Goal: Navigation & Orientation: Go to known website

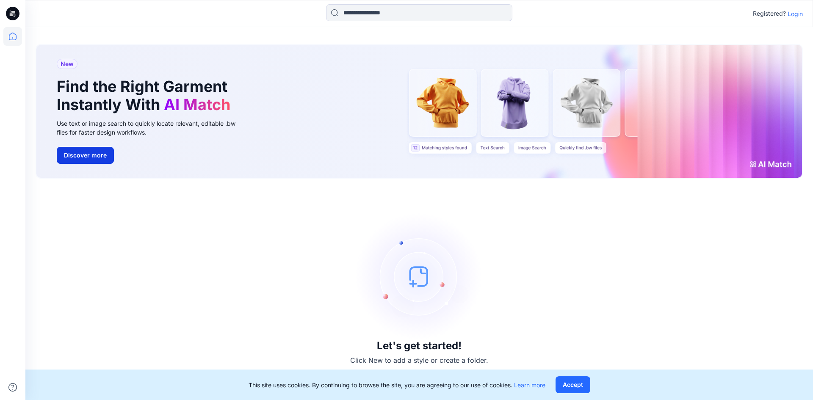
click at [103, 161] on button "Discover more" at bounding box center [85, 155] width 57 height 17
click at [498, 149] on div "New Find the Right Garment Instantly With AI Match Use text or image search to …" at bounding box center [419, 111] width 766 height 133
click at [452, 149] on div "New Find the Right Garment Instantly With AI Match Use text or image search to …" at bounding box center [419, 111] width 766 height 133
click at [465, 104] on div "New Find the Right Garment Instantly With AI Match Use text or image search to …" at bounding box center [419, 111] width 766 height 133
click at [524, 105] on div "New Find the Right Garment Instantly With AI Match Use text or image search to …" at bounding box center [419, 111] width 766 height 133
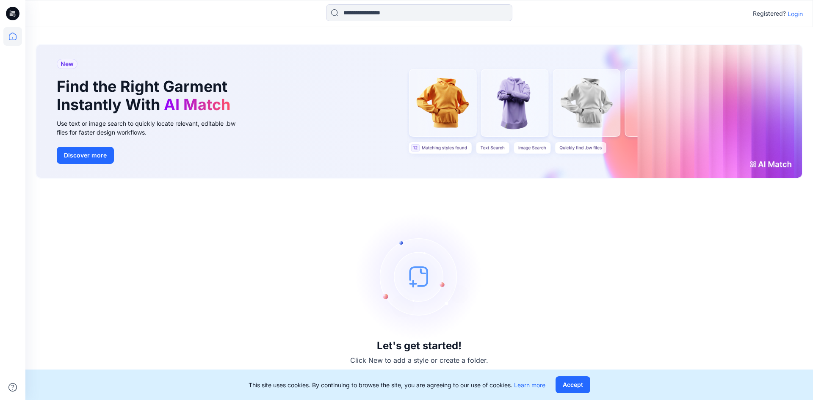
drag, startPoint x: 567, startPoint y: 103, endPoint x: 606, endPoint y: 122, distance: 42.8
click at [570, 105] on div "New Find the Right Garment Instantly With AI Match Use text or image search to …" at bounding box center [419, 111] width 766 height 133
click at [607, 125] on div "New Find the Right Garment Instantly With AI Match Use text or image search to …" at bounding box center [419, 111] width 766 height 133
click at [72, 66] on span "New" at bounding box center [67, 64] width 13 height 10
click at [69, 64] on span "New" at bounding box center [67, 64] width 13 height 10
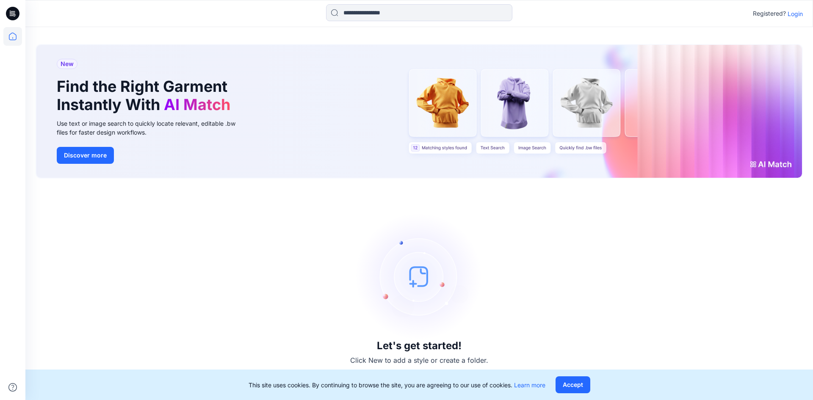
click at [591, 385] on button "Accept" at bounding box center [573, 385] width 35 height 17
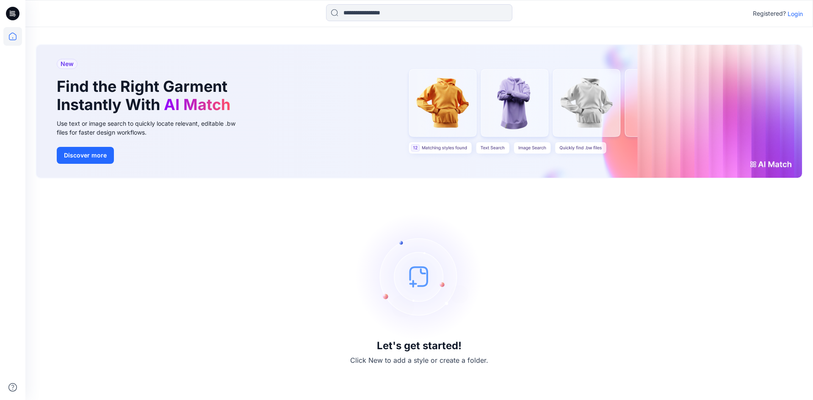
click at [423, 350] on h3 "Let's get started!" at bounding box center [419, 346] width 85 height 12
click at [419, 359] on p "Click New to add a style or create a folder." at bounding box center [419, 360] width 138 height 10
click at [418, 285] on img at bounding box center [419, 276] width 127 height 127
click at [435, 278] on img at bounding box center [419, 276] width 127 height 127
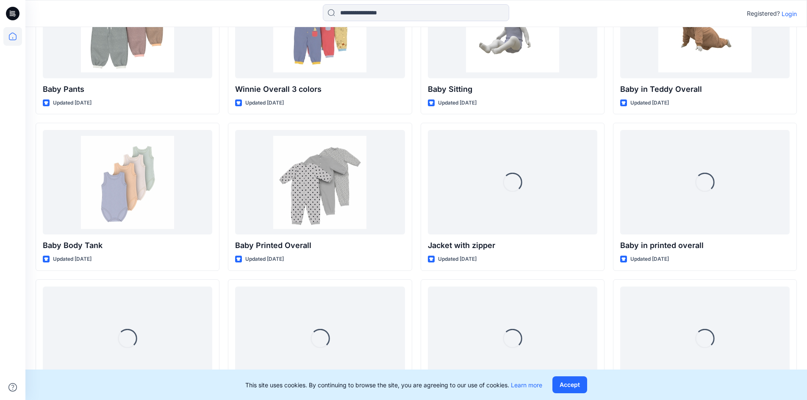
scroll to position [2003, 0]
